Goal: Information Seeking & Learning: Learn about a topic

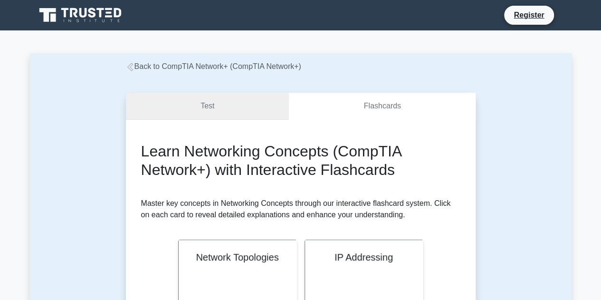
click at [231, 111] on link "Test" at bounding box center [207, 106] width 163 height 27
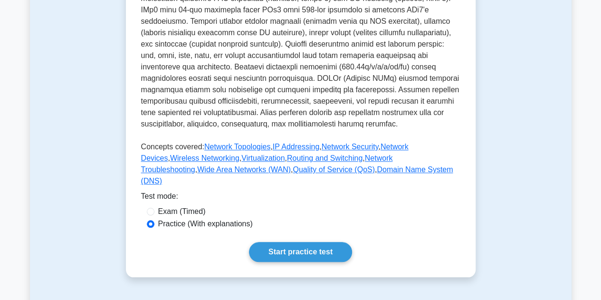
scroll to position [523, 0]
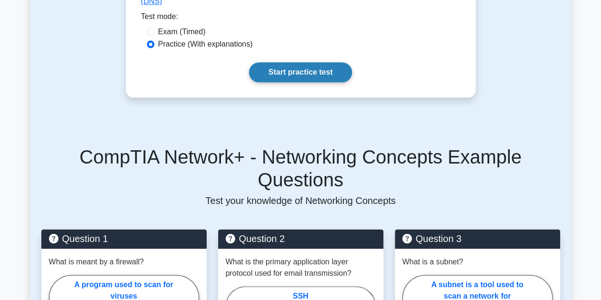
click at [310, 82] on link "Start practice test" at bounding box center [300, 72] width 103 height 20
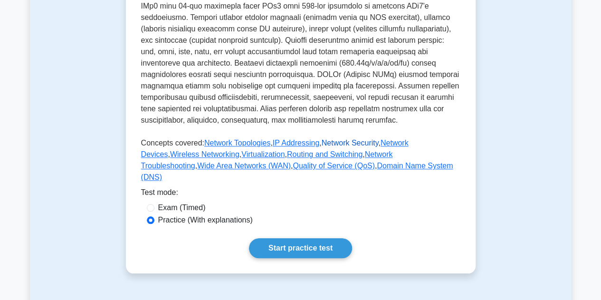
scroll to position [333, 0]
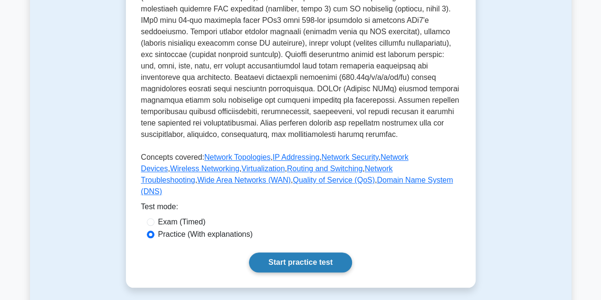
click at [313, 272] on link "Start practice test" at bounding box center [300, 262] width 103 height 20
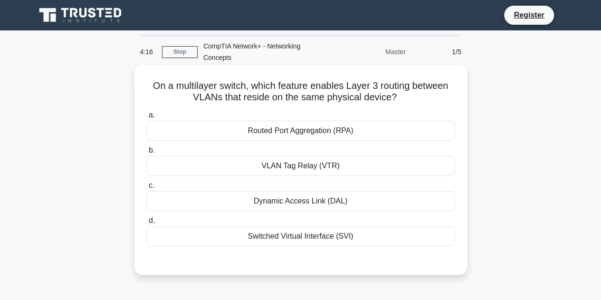
click at [307, 169] on div "VLAN Tag Relay (VTR)" at bounding box center [301, 166] width 308 height 20
click at [147, 153] on input "b. VLAN Tag Relay (VTR)" at bounding box center [147, 150] width 0 height 6
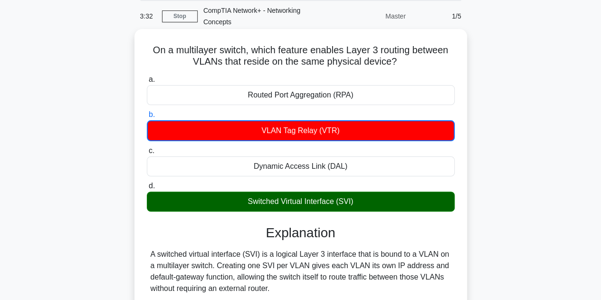
scroll to position [143, 0]
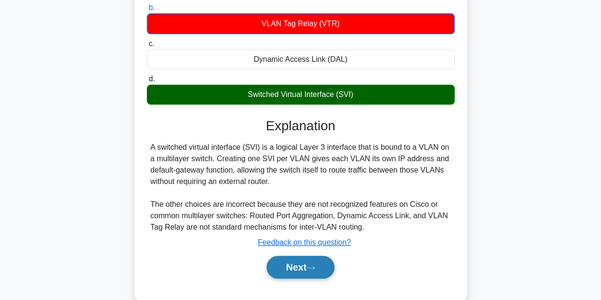
click at [295, 271] on button "Next" at bounding box center [301, 267] width 68 height 23
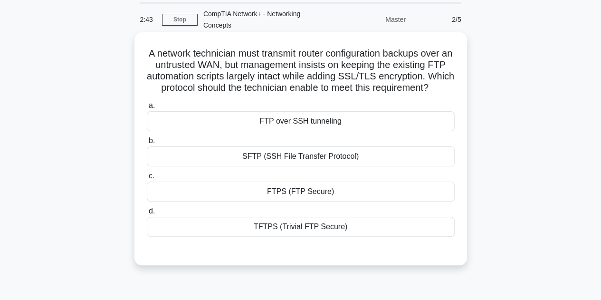
scroll to position [48, 0]
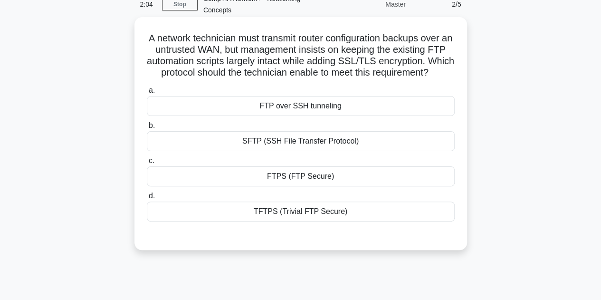
click at [358, 186] on div "FTPS (FTP Secure)" at bounding box center [301, 176] width 308 height 20
click at [147, 164] on input "c. FTPS (FTP Secure)" at bounding box center [147, 161] width 0 height 6
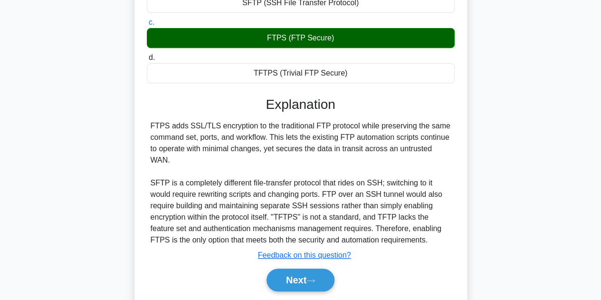
scroll to position [190, 0]
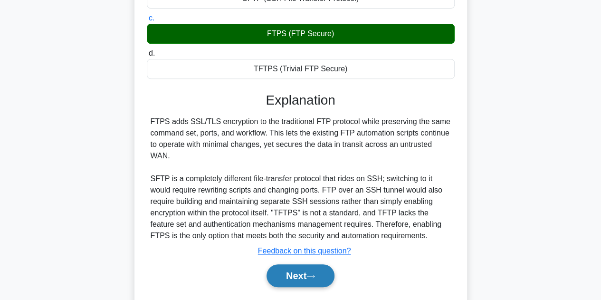
click at [311, 279] on icon at bounding box center [310, 276] width 9 height 5
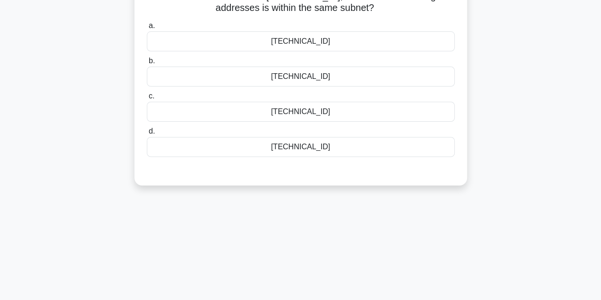
scroll to position [0, 0]
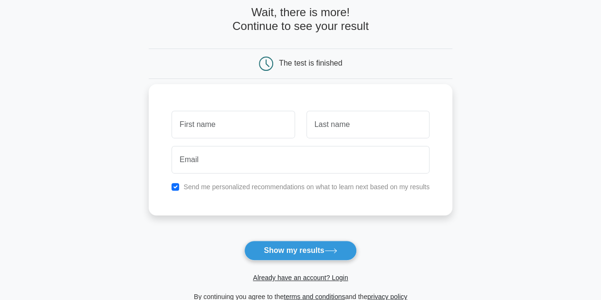
scroll to position [95, 0]
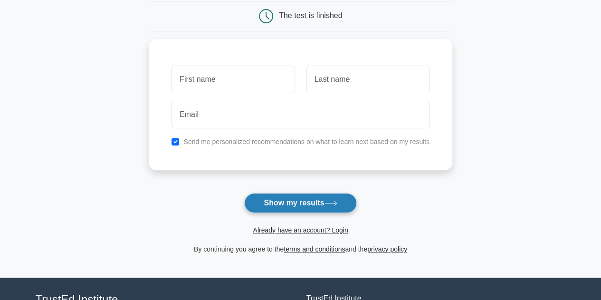
click at [298, 203] on button "Show my results" at bounding box center [300, 203] width 112 height 20
click at [488, 107] on main "Wait, there is more! Continue to see your result The test is finished and the" at bounding box center [300, 106] width 601 height 342
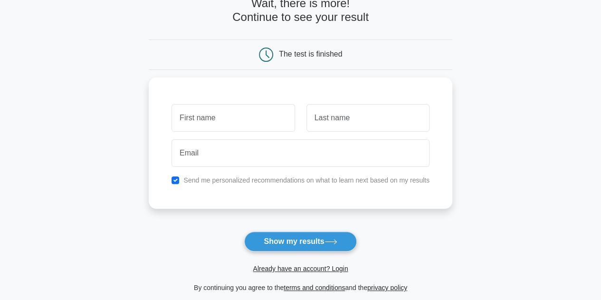
scroll to position [0, 0]
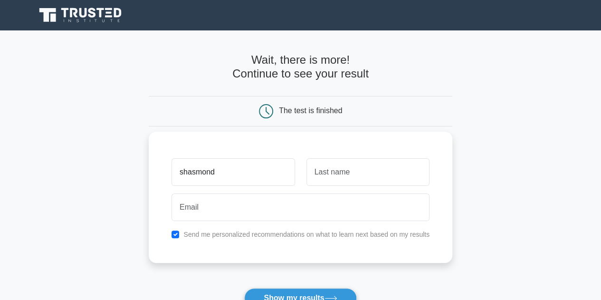
type input "shasmond"
type input "Burnett"
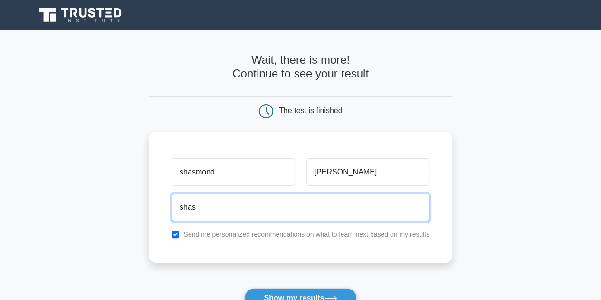
type input "[EMAIL_ADDRESS][PERSON_NAME][DOMAIN_NAME]"
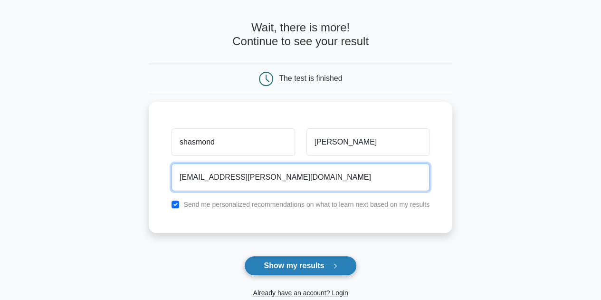
scroll to position [48, 0]
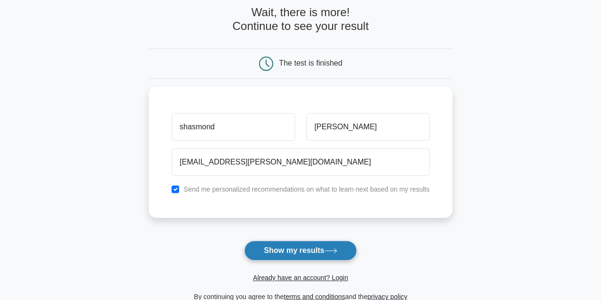
click at [283, 251] on button "Show my results" at bounding box center [300, 250] width 112 height 20
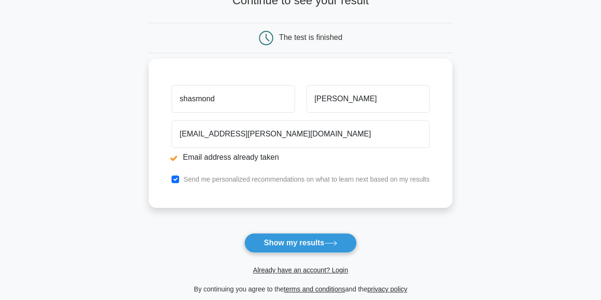
scroll to position [143, 0]
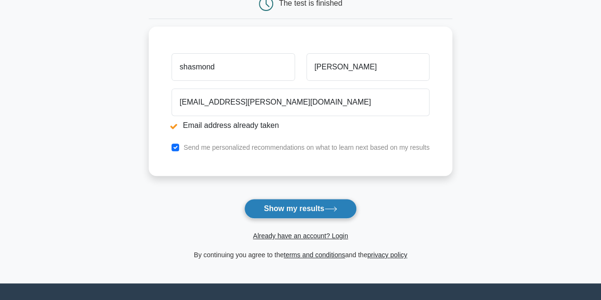
click at [309, 210] on button "Show my results" at bounding box center [300, 209] width 112 height 20
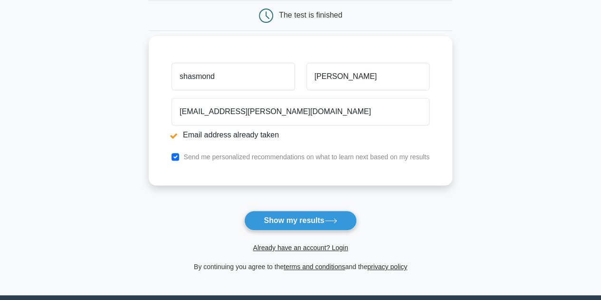
scroll to position [190, 0]
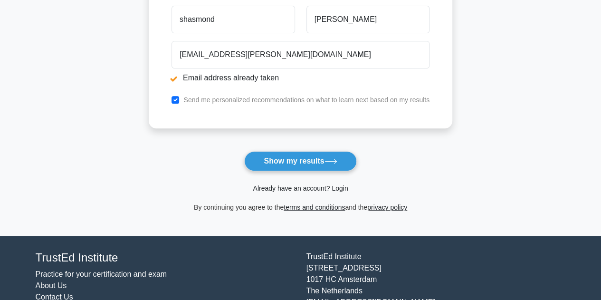
click at [344, 188] on link "Already have an account? Login" at bounding box center [300, 188] width 95 height 8
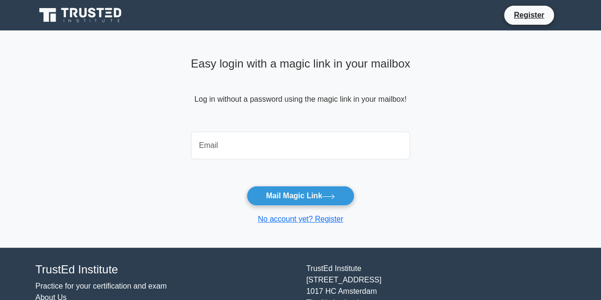
click at [255, 143] on input "email" at bounding box center [301, 146] width 220 height 28
click at [268, 145] on input "email" at bounding box center [301, 146] width 220 height 28
click at [275, 146] on input "[EMAIL_ADDRESS][PERSON_NAME][DOMAIN_NAME]" at bounding box center [301, 146] width 220 height 28
click at [275, 146] on input "shasmond.burnett@corecivic.com" at bounding box center [301, 146] width 220 height 28
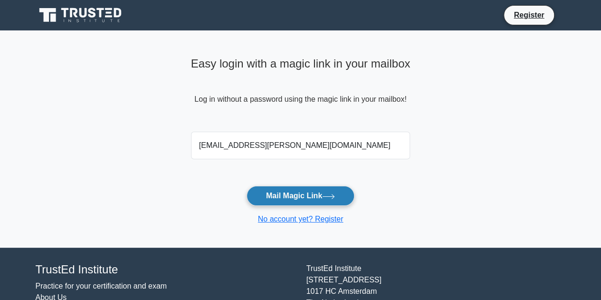
type input "shasmond.burnett@gmail.com"
click at [308, 195] on button "Mail Magic Link" at bounding box center [301, 196] width 108 height 20
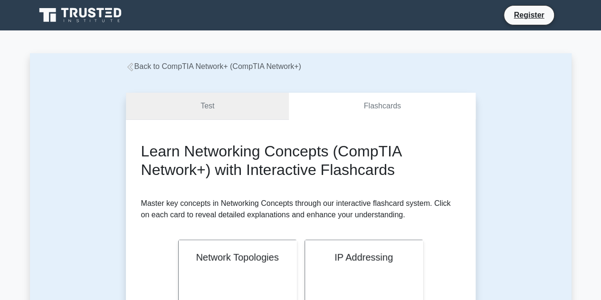
click at [202, 113] on link "Test" at bounding box center [207, 106] width 163 height 27
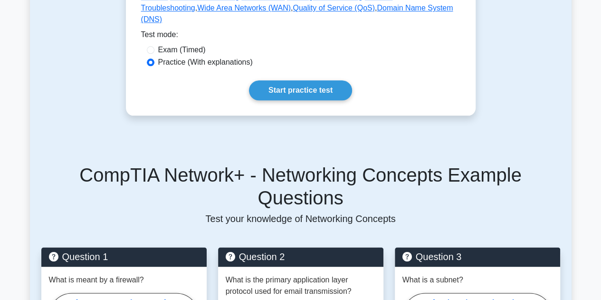
scroll to position [475, 0]
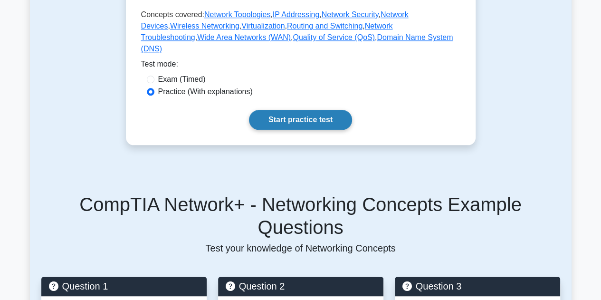
click at [313, 130] on link "Start practice test" at bounding box center [300, 120] width 103 height 20
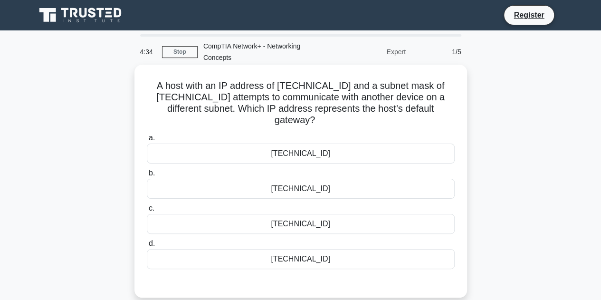
click at [325, 193] on div "[TECHNICAL_ID]" at bounding box center [301, 189] width 308 height 20
click at [147, 176] on input "b. [TECHNICAL_ID]" at bounding box center [147, 173] width 0 height 6
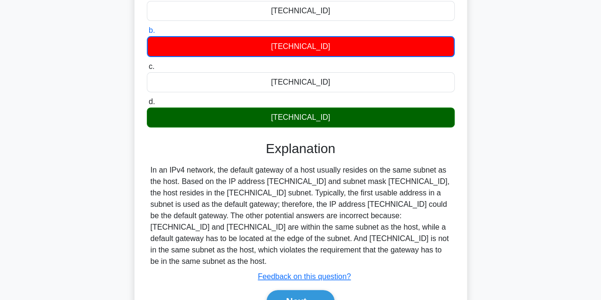
scroll to position [190, 0]
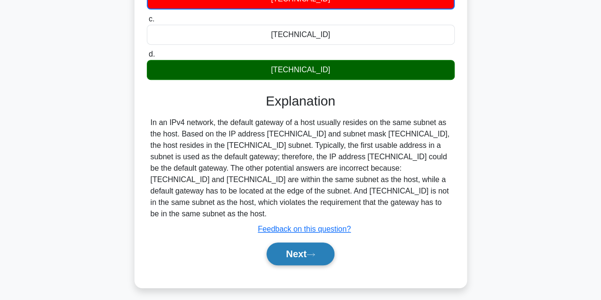
click at [295, 248] on button "Next" at bounding box center [301, 253] width 68 height 23
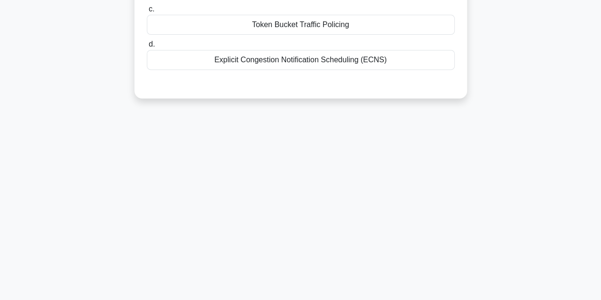
scroll to position [0, 0]
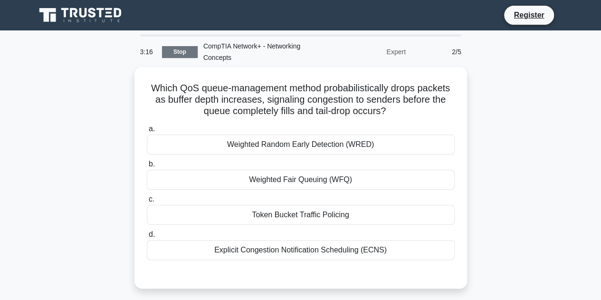
click at [177, 54] on link "Stop" at bounding box center [180, 52] width 36 height 12
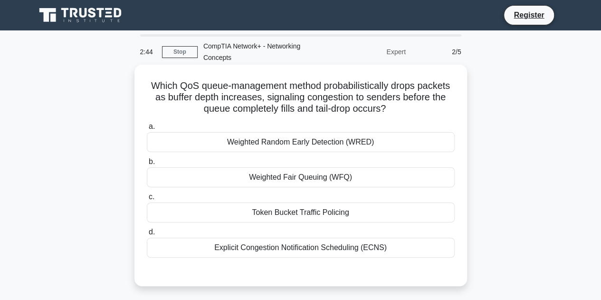
click at [381, 141] on div "Weighted Random Early Detection (WRED)" at bounding box center [301, 142] width 308 height 20
click at [147, 130] on input "a. Weighted Random Early Detection (WRED)" at bounding box center [147, 127] width 0 height 6
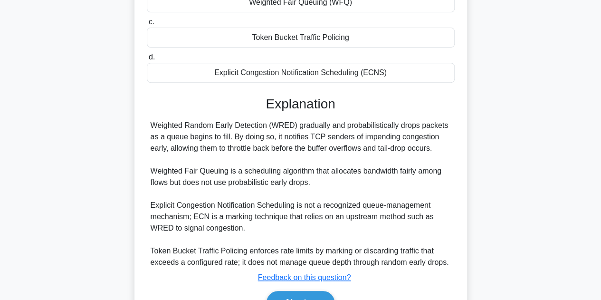
scroll to position [190, 0]
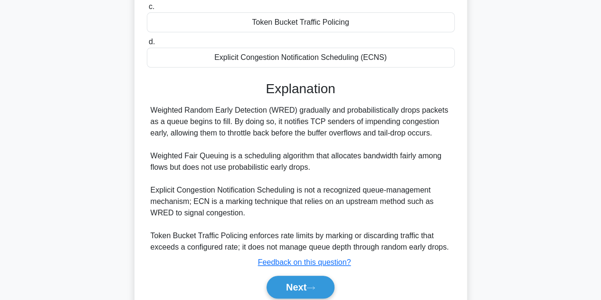
click at [306, 286] on button "Next" at bounding box center [301, 287] width 68 height 23
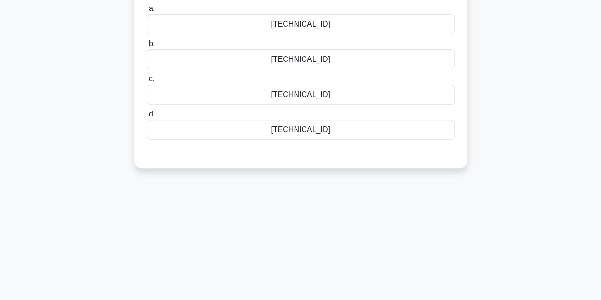
scroll to position [0, 0]
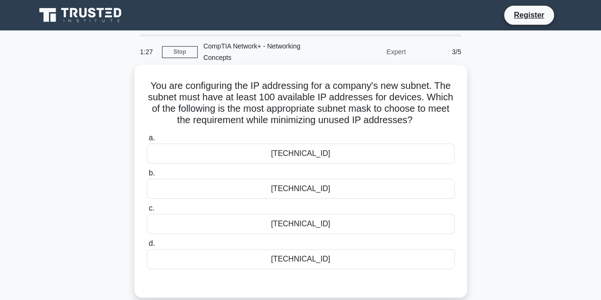
click at [334, 222] on div "255.255.0.0" at bounding box center [301, 224] width 308 height 20
click at [147, 211] on input "c. 255.255.0.0" at bounding box center [147, 208] width 0 height 6
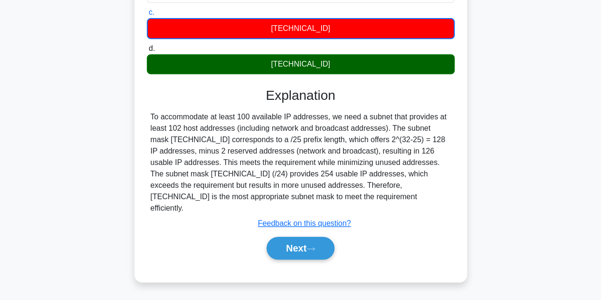
scroll to position [213, 0]
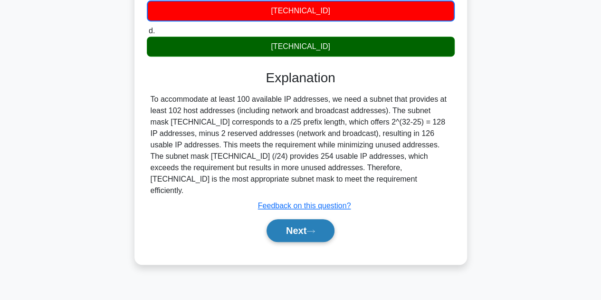
click at [315, 229] on icon at bounding box center [310, 231] width 9 height 5
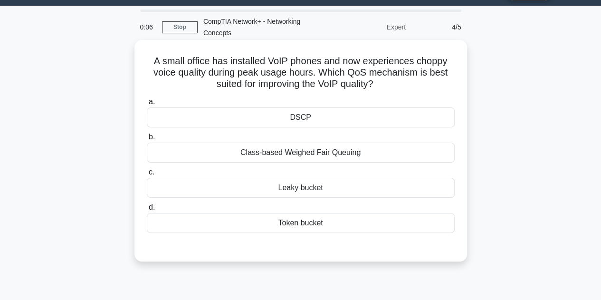
scroll to position [0, 0]
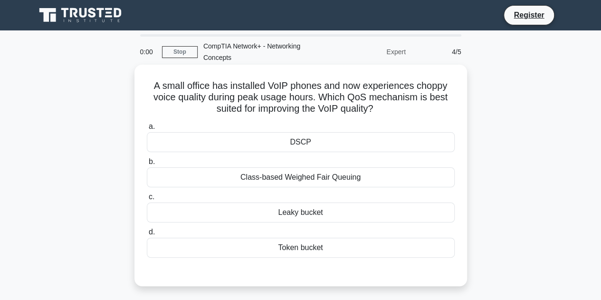
click at [294, 254] on div "Token bucket" at bounding box center [301, 248] width 308 height 20
click at [147, 235] on input "d. Token bucket" at bounding box center [147, 232] width 0 height 6
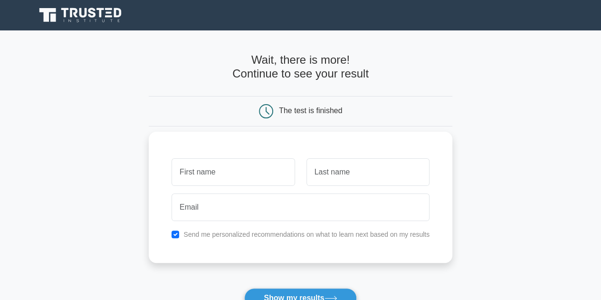
scroll to position [48, 0]
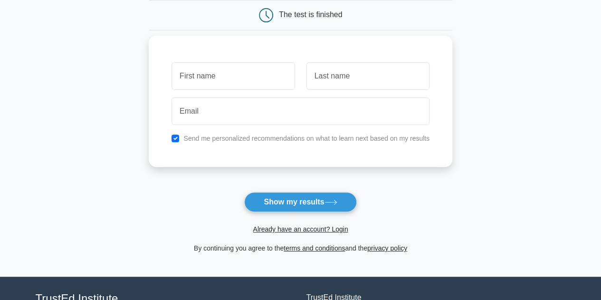
scroll to position [81, 0]
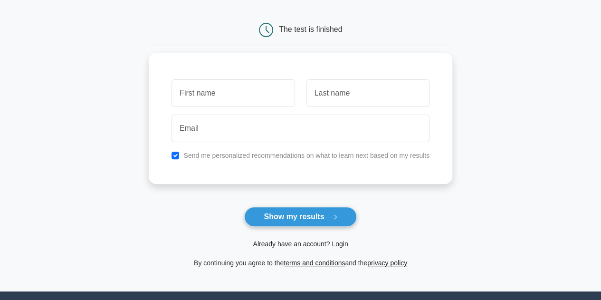
click at [316, 244] on link "Already have an account? Login" at bounding box center [300, 244] width 95 height 8
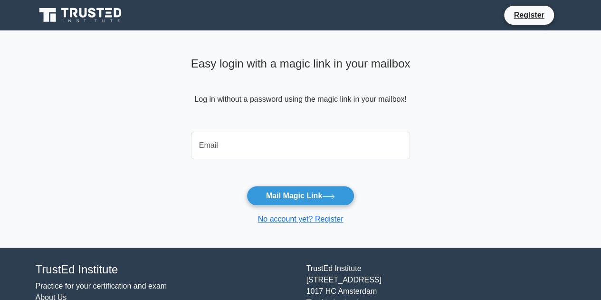
click at [224, 142] on input "email" at bounding box center [301, 146] width 220 height 28
click at [273, 141] on input "[EMAIL_ADDRESS][PERSON_NAME][DOMAIN_NAME]" at bounding box center [301, 146] width 220 height 28
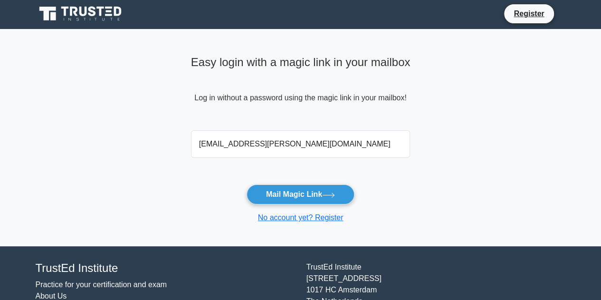
scroll to position [52, 0]
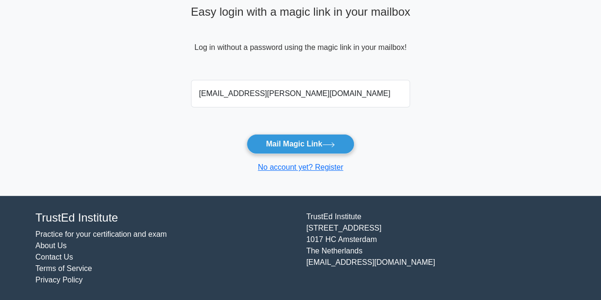
type input "shasmond.burnett@gmail.com"
click at [481, 136] on main "Easy login with a magic link in your mailbox Log in without a password using th…" at bounding box center [300, 87] width 601 height 217
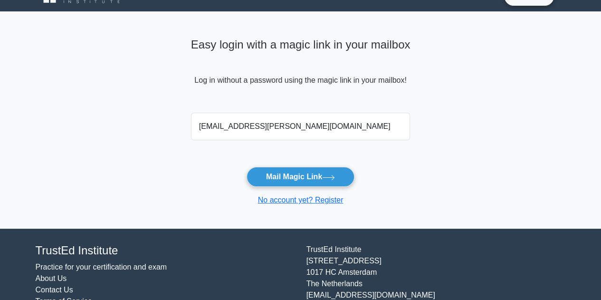
scroll to position [0, 0]
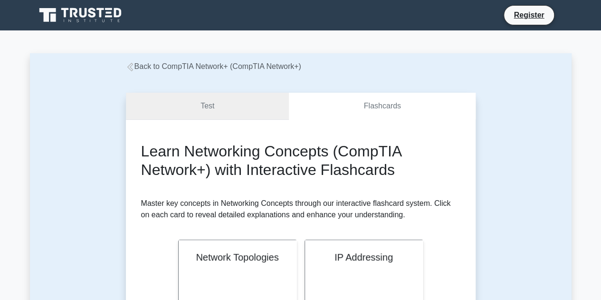
click at [231, 108] on link "Test" at bounding box center [207, 106] width 163 height 27
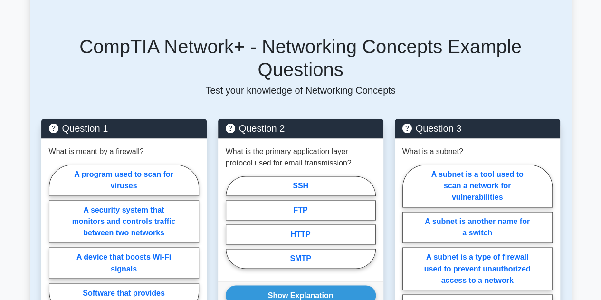
scroll to position [620, 0]
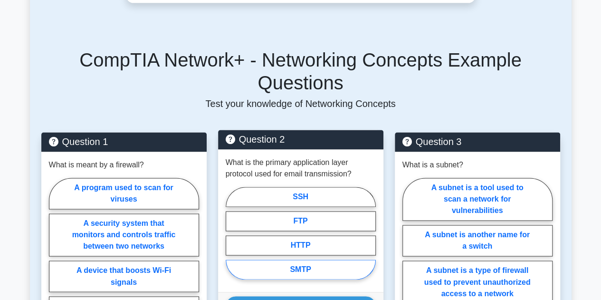
click at [332, 259] on label "SMTP" at bounding box center [301, 269] width 150 height 20
click at [232, 239] on input "SMTP" at bounding box center [229, 236] width 6 height 6
radio input "true"
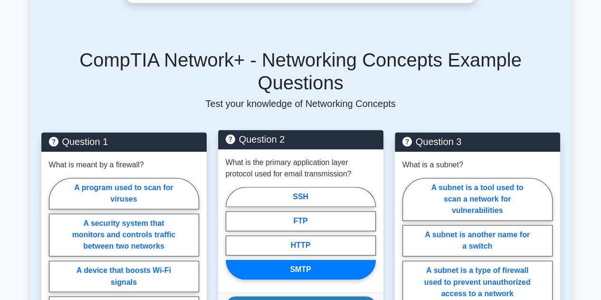
click at [333, 296] on button "Show Explanation" at bounding box center [301, 306] width 150 height 20
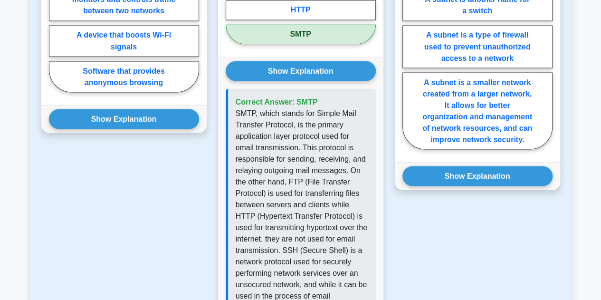
scroll to position [857, 0]
